Goal: Book appointment/travel/reservation

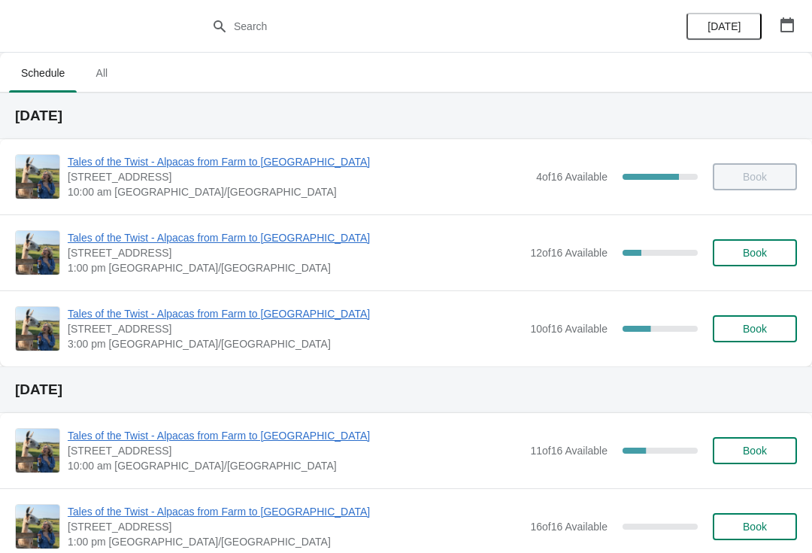
click at [230, 234] on span "Tales of the Twist - Alpacas from Farm to [GEOGRAPHIC_DATA]" at bounding box center [295, 237] width 455 height 15
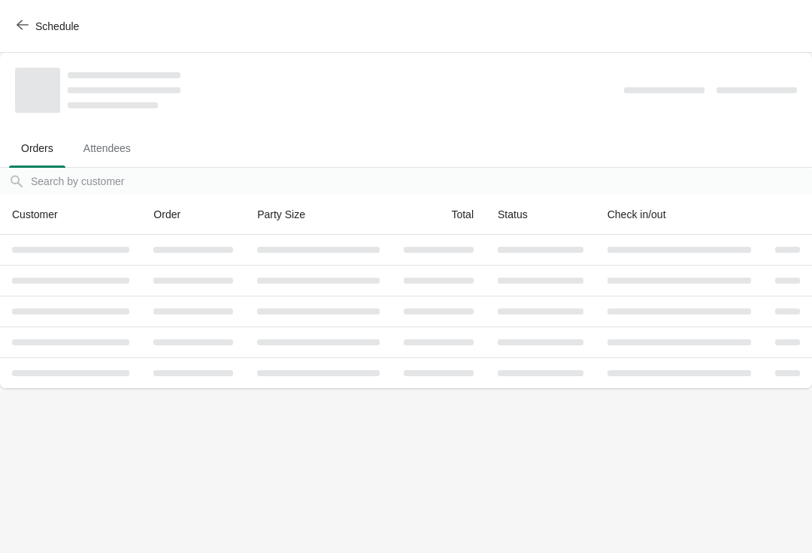
click at [108, 135] on span "Attendees" at bounding box center [106, 148] width 71 height 27
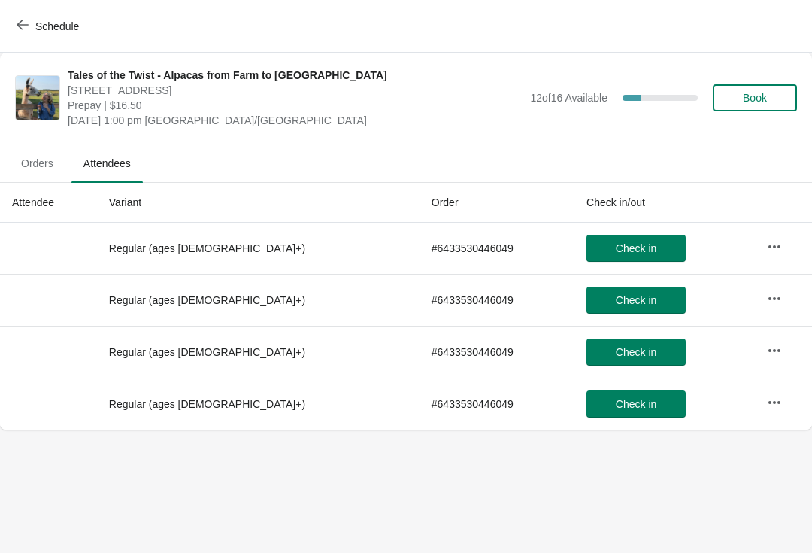
click at [50, 148] on button "Orders" at bounding box center [37, 163] width 62 height 39
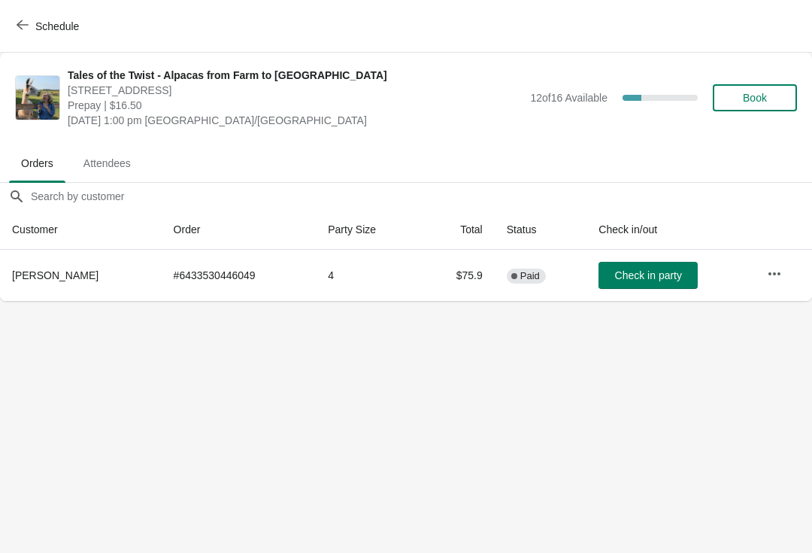
click at [119, 162] on span "Attendees" at bounding box center [106, 163] width 71 height 27
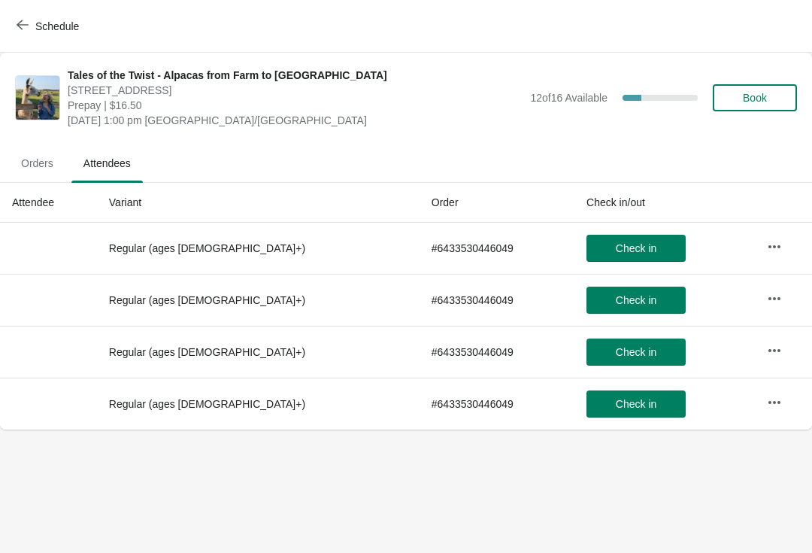
click at [53, 174] on span "Orders" at bounding box center [37, 163] width 56 height 27
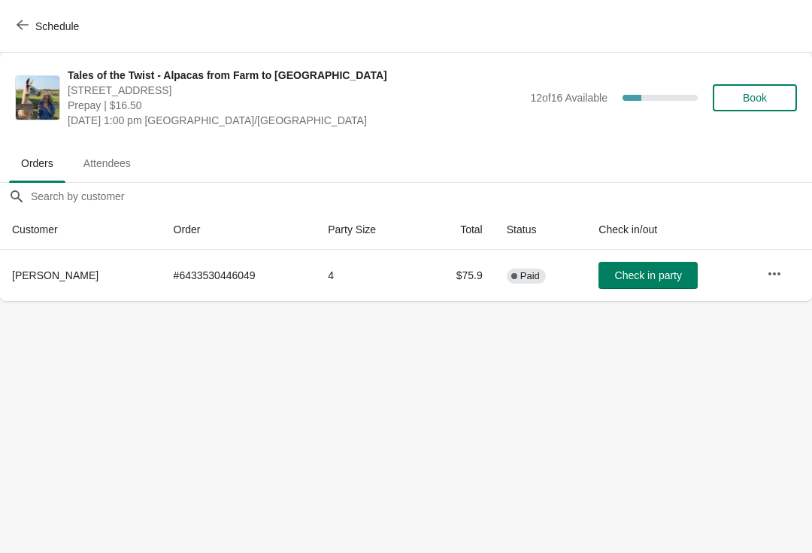
click at [777, 269] on icon "button" at bounding box center [774, 273] width 15 height 15
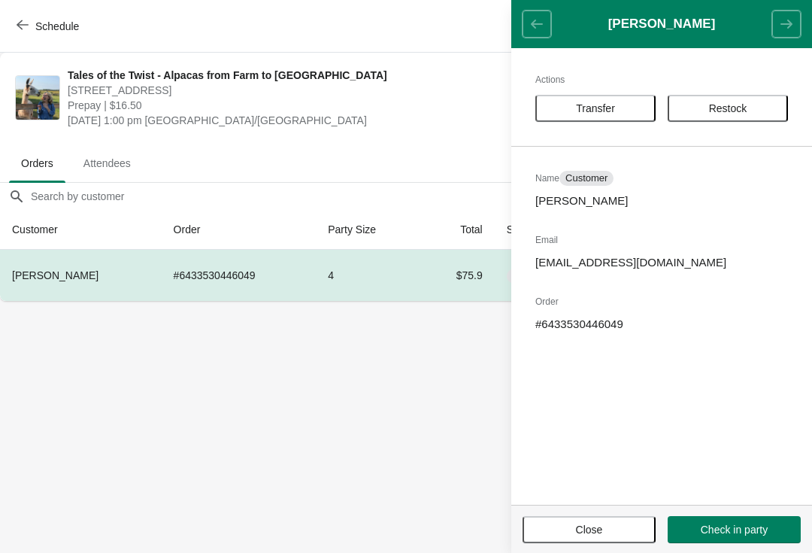
click at [447, 417] on body "Schedule Tales of the Twist - Alpacas from Farm to Yarn [STREET_ADDRESS] Prepay…" at bounding box center [406, 276] width 812 height 553
click at [132, 60] on div "Tales of the Twist - Alpacas from Farm to Yarn [STREET_ADDRESS] Prepay | $16.50…" at bounding box center [406, 98] width 812 height 90
click at [35, 17] on button "Schedule" at bounding box center [49, 26] width 83 height 27
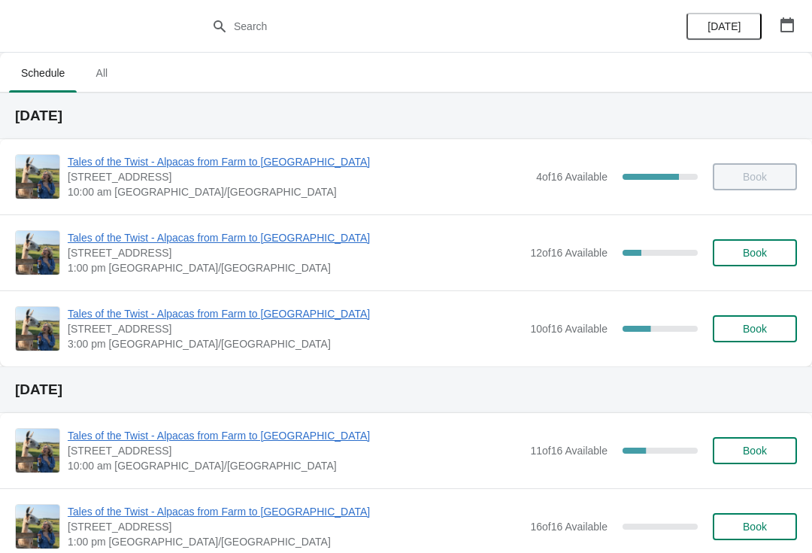
click at [274, 301] on div "Tales of the Twist - Alpacas from Farm to Yarn [STREET_ADDRESS] 3:00 pm [GEOGRA…" at bounding box center [406, 328] width 812 height 76
click at [269, 313] on span "Tales of the Twist - Alpacas from Farm to [GEOGRAPHIC_DATA]" at bounding box center [295, 313] width 455 height 15
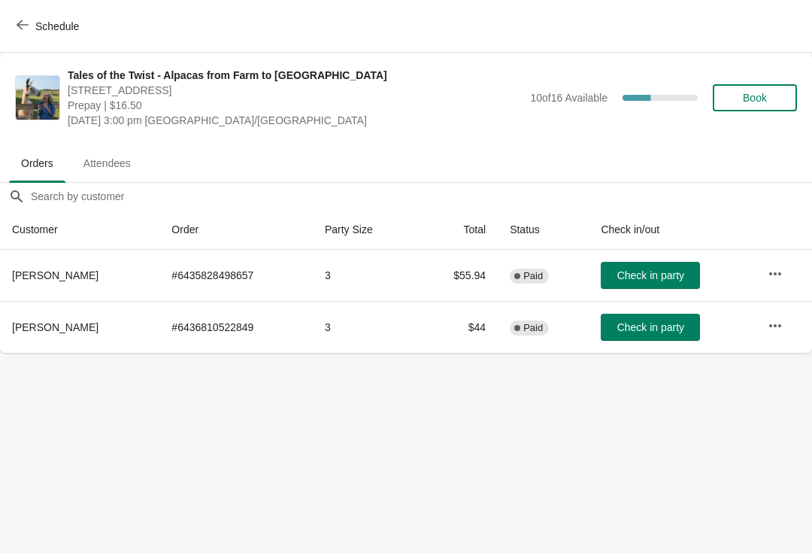
click at [108, 158] on span "Attendees" at bounding box center [106, 163] width 71 height 27
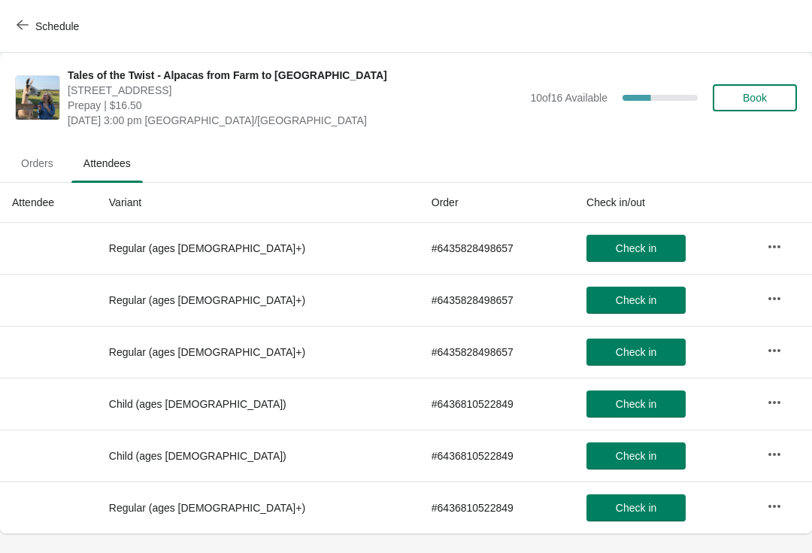
click at [38, 167] on span "Orders" at bounding box center [37, 163] width 56 height 27
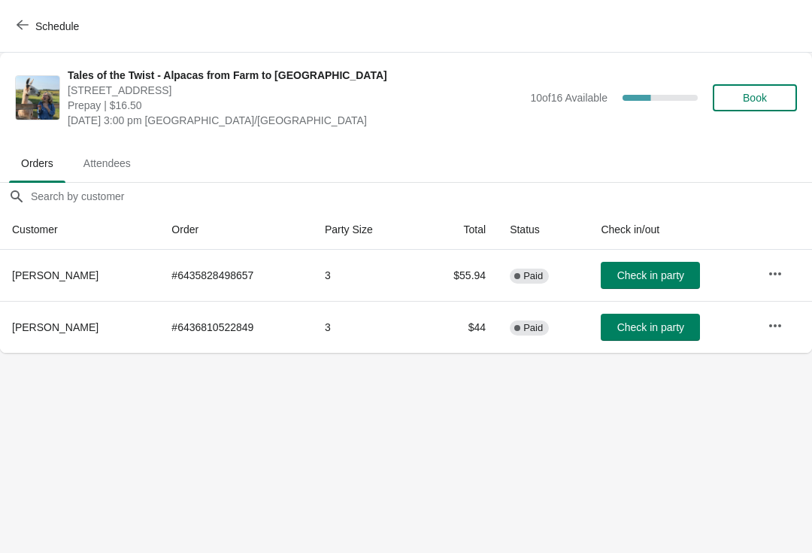
click at [98, 163] on span "Attendees" at bounding box center [106, 163] width 71 height 27
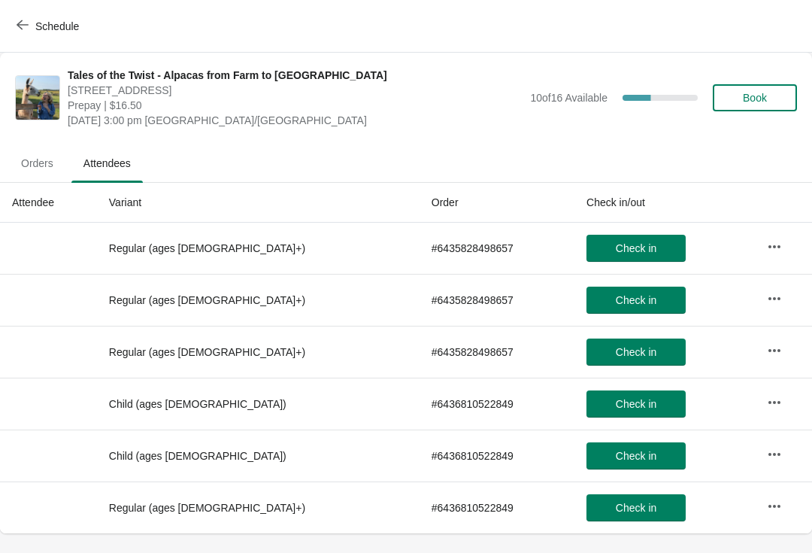
click at [34, 160] on span "Orders" at bounding box center [37, 163] width 56 height 27
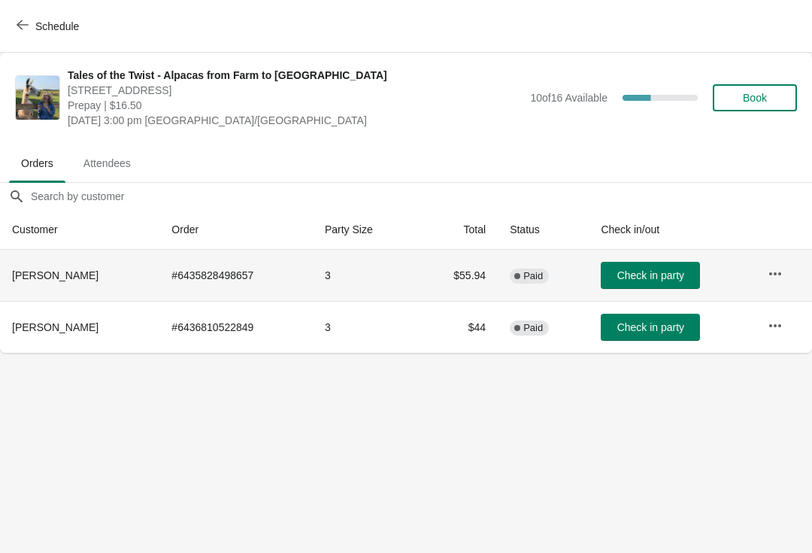
click at [316, 273] on td "3" at bounding box center [365, 275] width 104 height 51
click at [109, 159] on span "Attendees" at bounding box center [106, 163] width 71 height 27
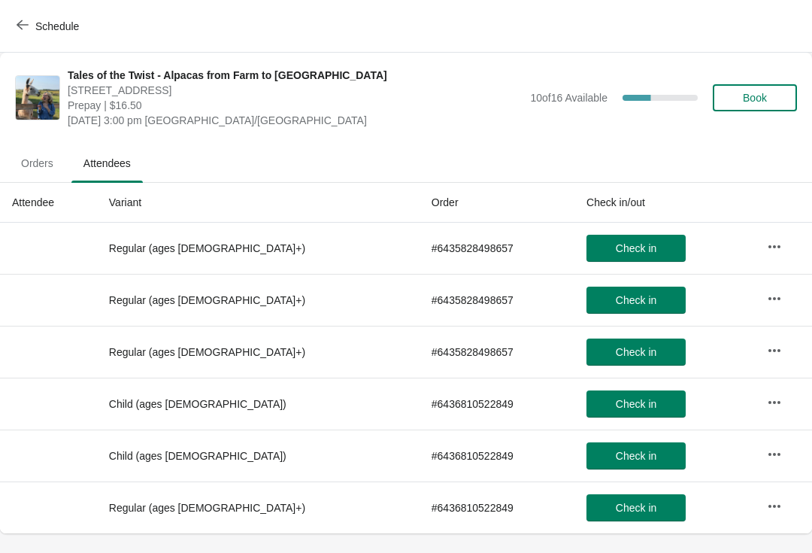
click at [50, 33] on button "Schedule" at bounding box center [49, 26] width 83 height 27
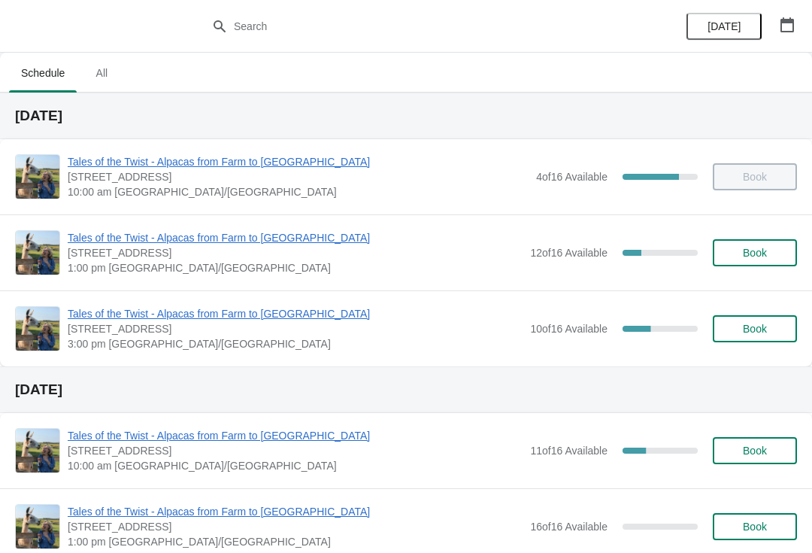
click at [147, 239] on span "Tales of the Twist - Alpacas from Farm to [GEOGRAPHIC_DATA]" at bounding box center [295, 237] width 455 height 15
click at [195, 244] on span "Tales of the Twist - Alpacas from Farm to [GEOGRAPHIC_DATA]" at bounding box center [295, 237] width 455 height 15
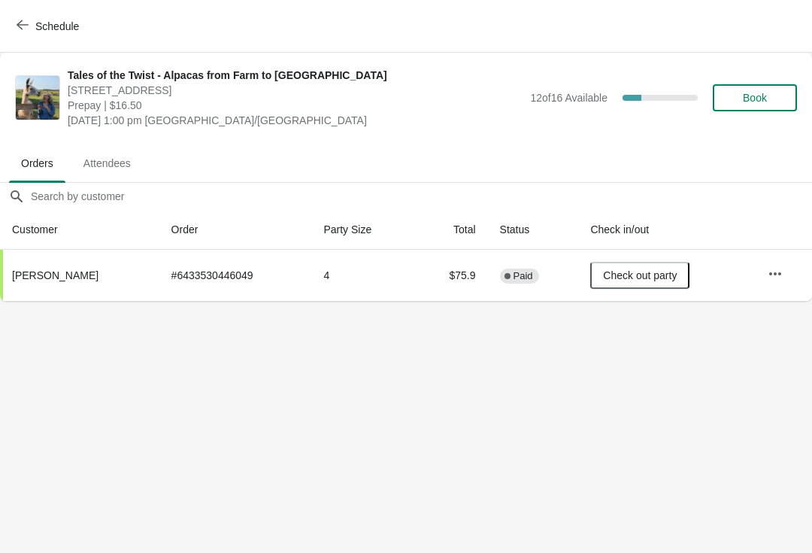
click at [44, 35] on button "Schedule" at bounding box center [49, 26] width 83 height 27
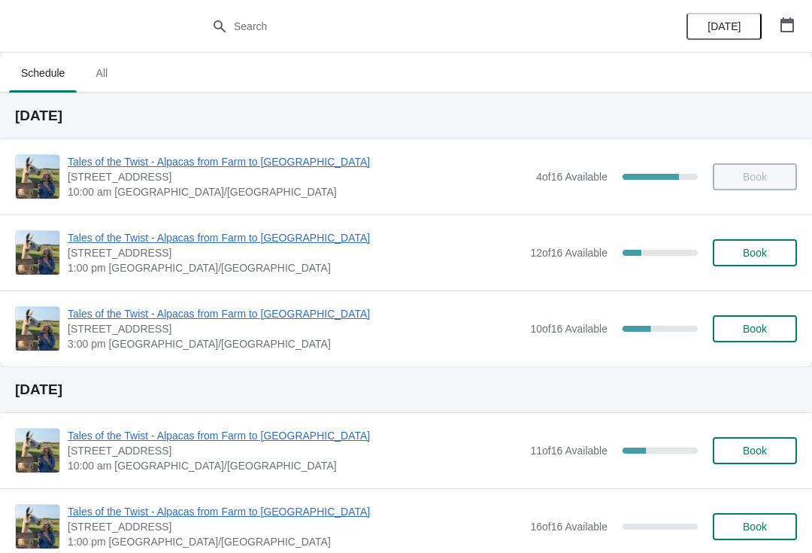
click at [221, 320] on span "Tales of the Twist - Alpacas from Farm to [GEOGRAPHIC_DATA]" at bounding box center [295, 313] width 455 height 15
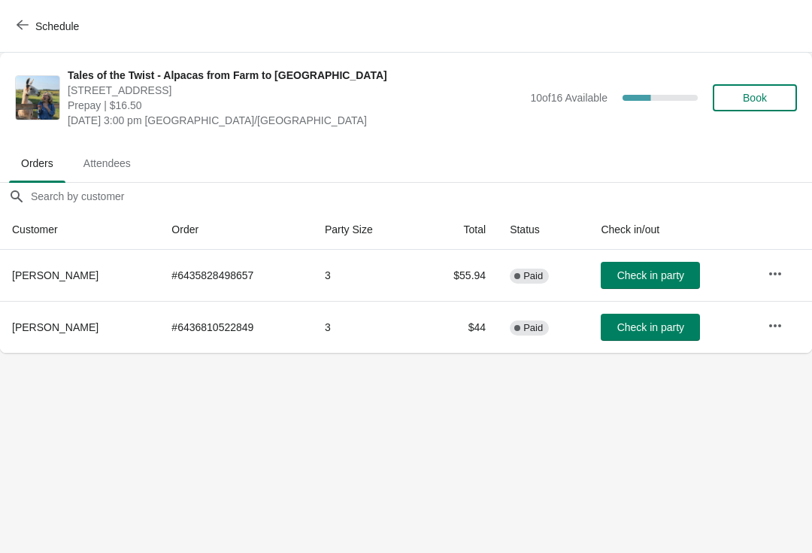
click at [37, 20] on span "Schedule" at bounding box center [57, 26] width 44 height 12
